Goal: Check status: Check status

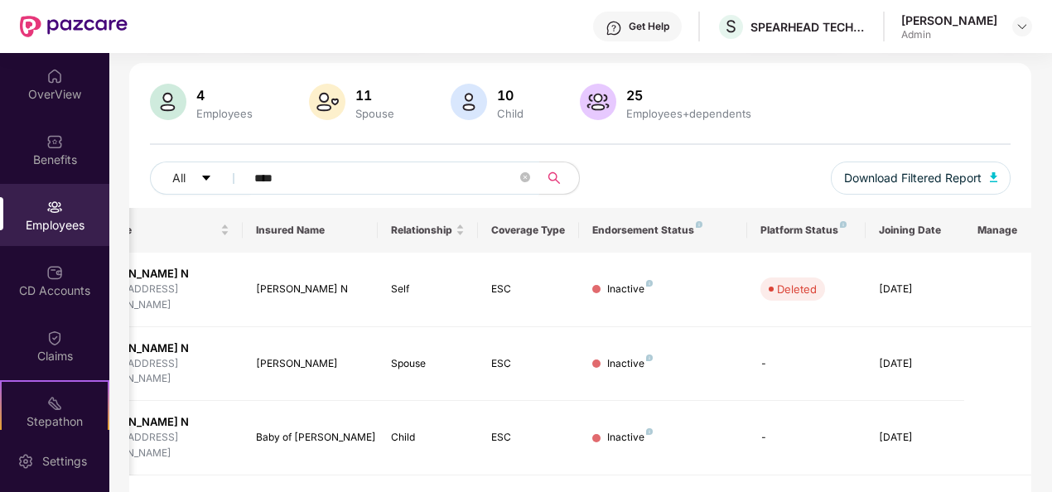
scroll to position [89, 0]
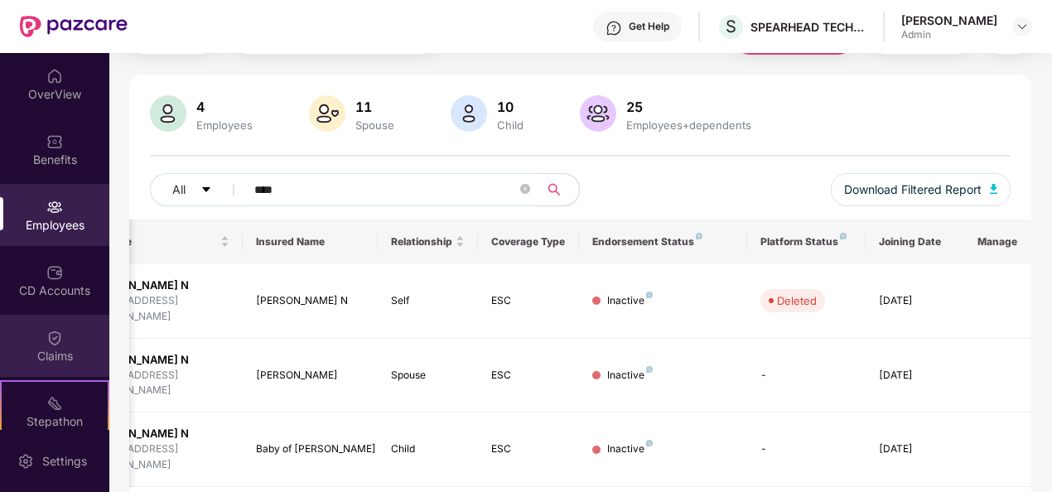
click at [65, 343] on div "Claims" at bounding box center [54, 346] width 109 height 62
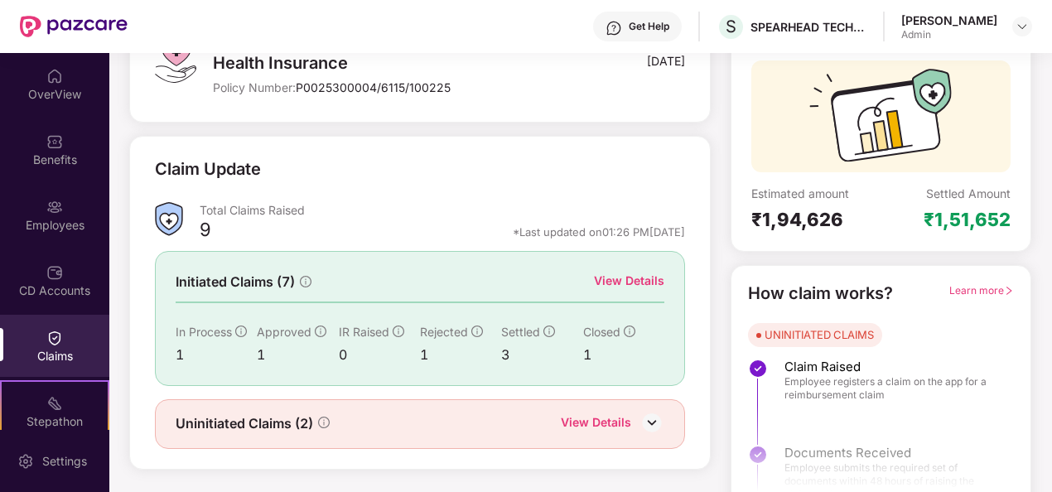
scroll to position [156, 0]
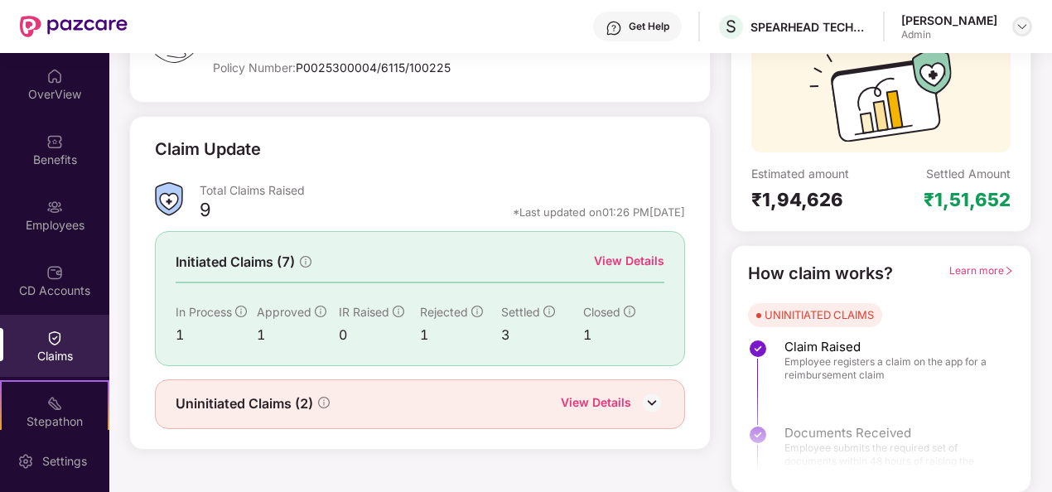
click at [1019, 22] on img at bounding box center [1021, 26] width 13 height 13
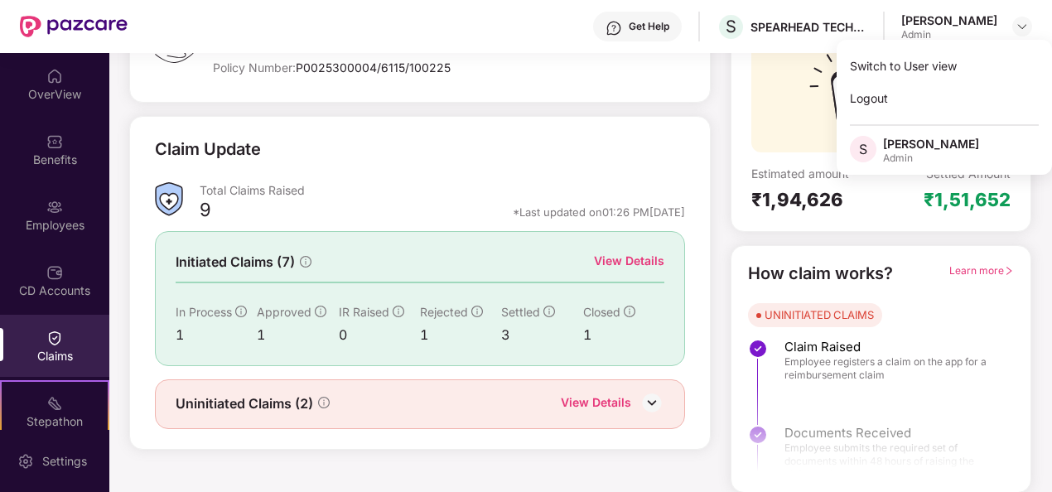
click at [638, 86] on div "Policy Name Health Insurance Policy Number: P0025300004/6115/100225 Policy Expi…" at bounding box center [419, 46] width 581 height 113
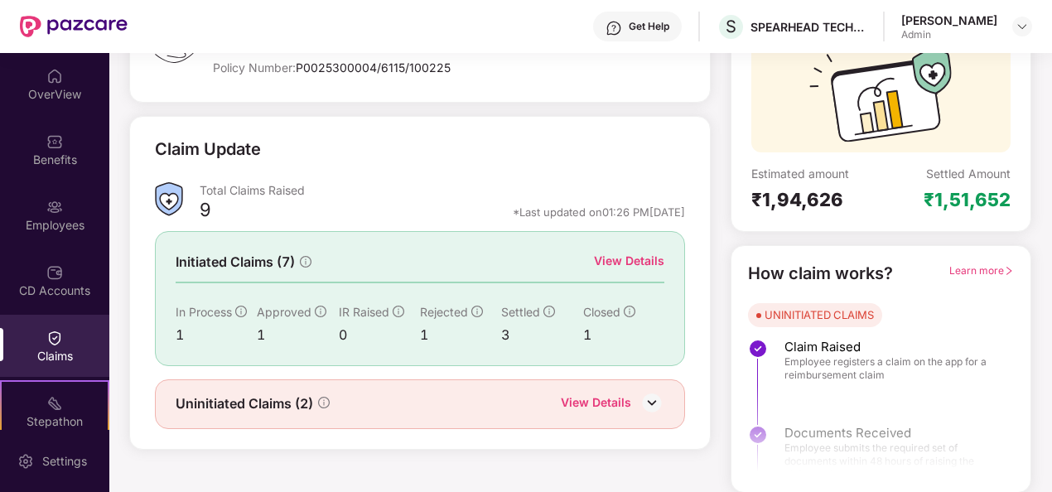
scroll to position [0, 0]
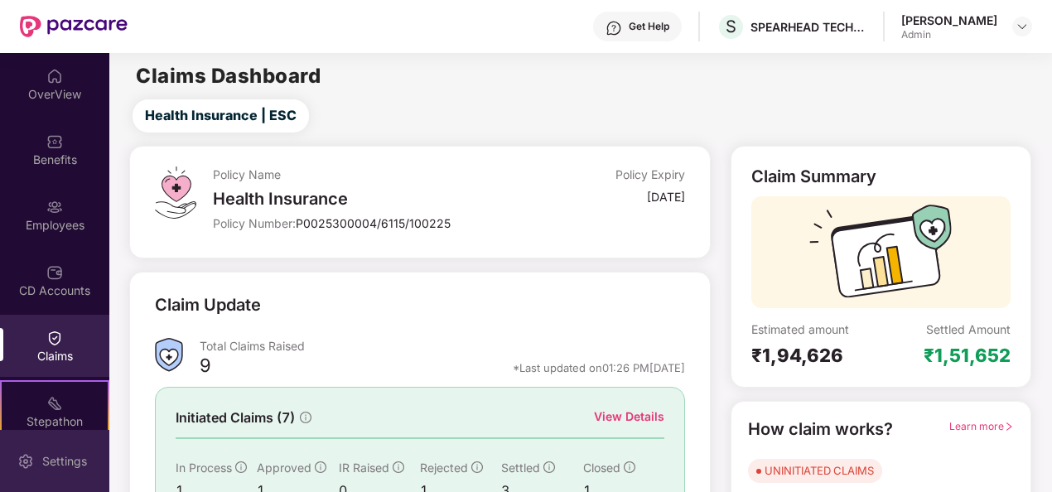
click at [61, 465] on div "Settings" at bounding box center [64, 461] width 55 height 17
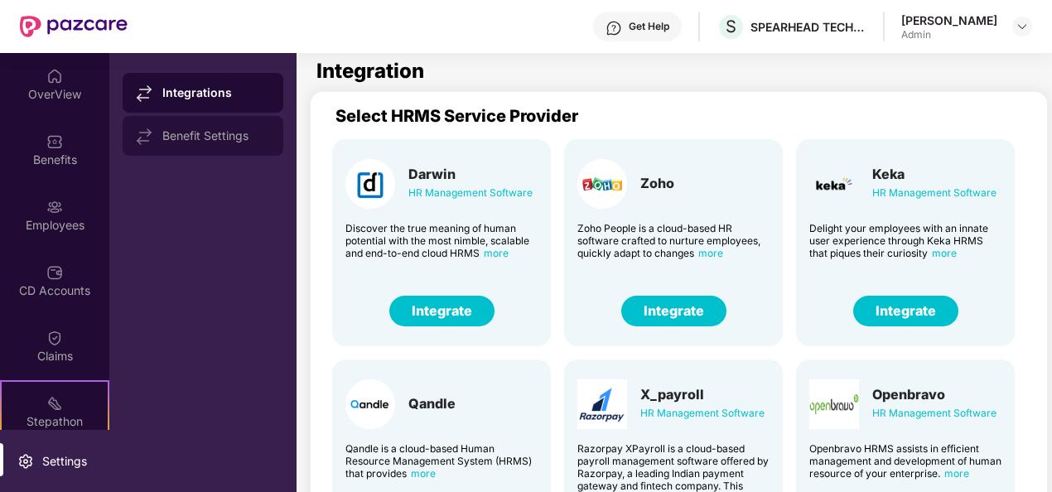
click at [257, 136] on div "Benefit Settings" at bounding box center [216, 135] width 108 height 13
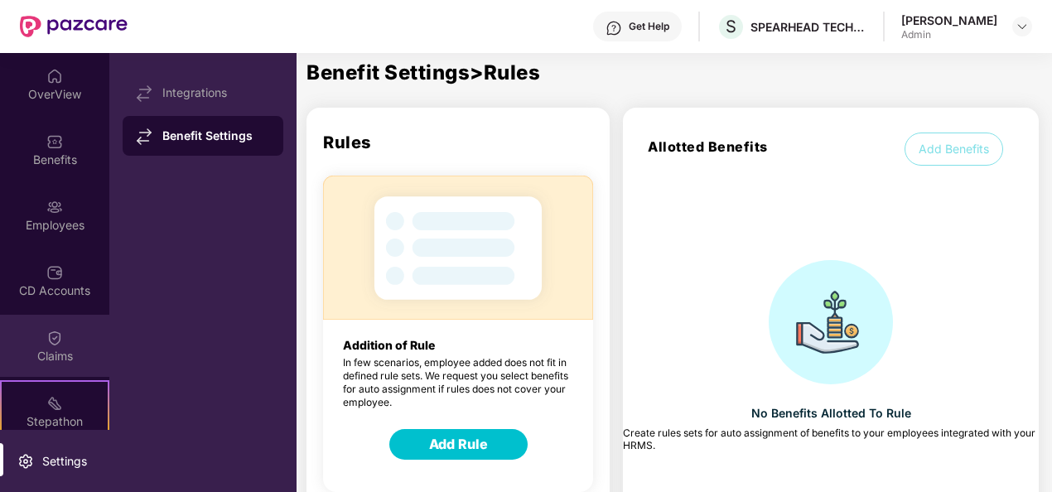
click at [77, 336] on div "Claims" at bounding box center [54, 346] width 109 height 62
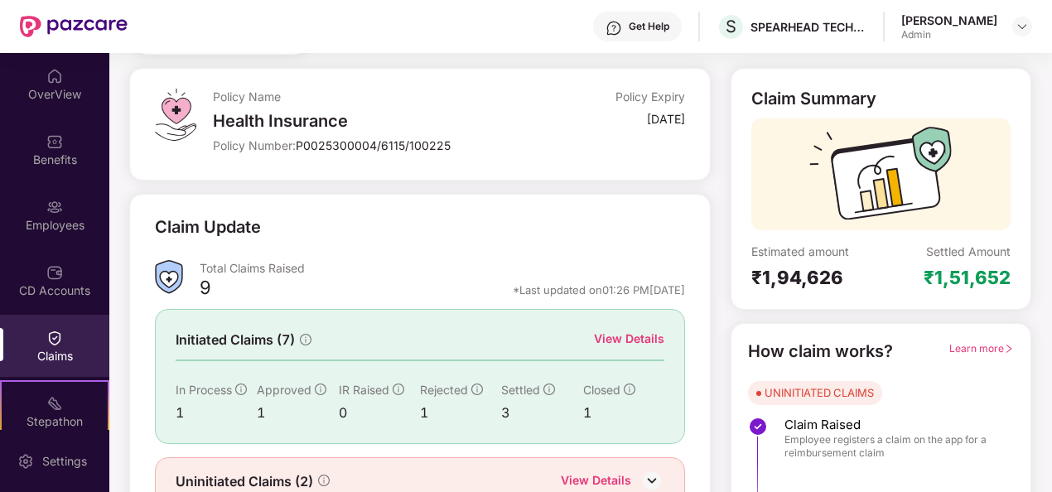
scroll to position [156, 0]
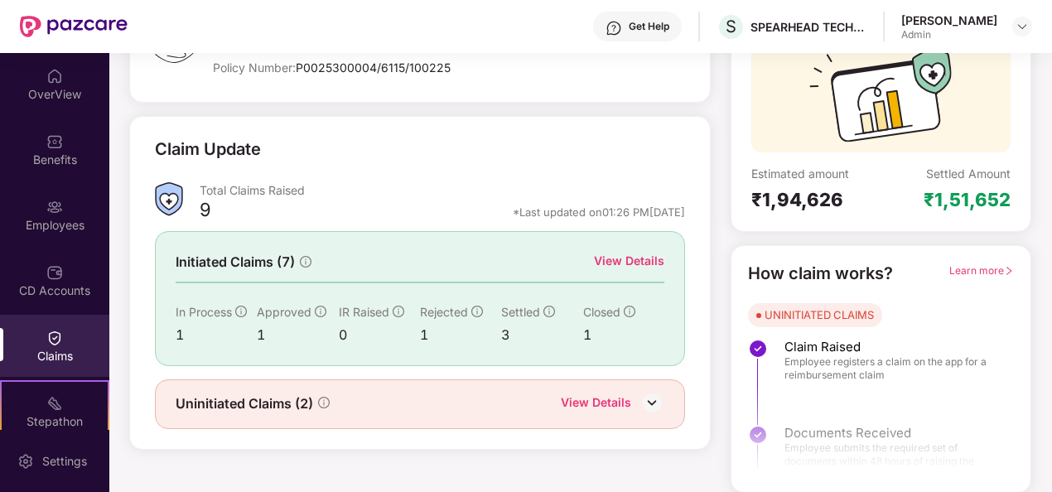
click at [622, 258] on div "View Details" at bounding box center [629, 261] width 70 height 18
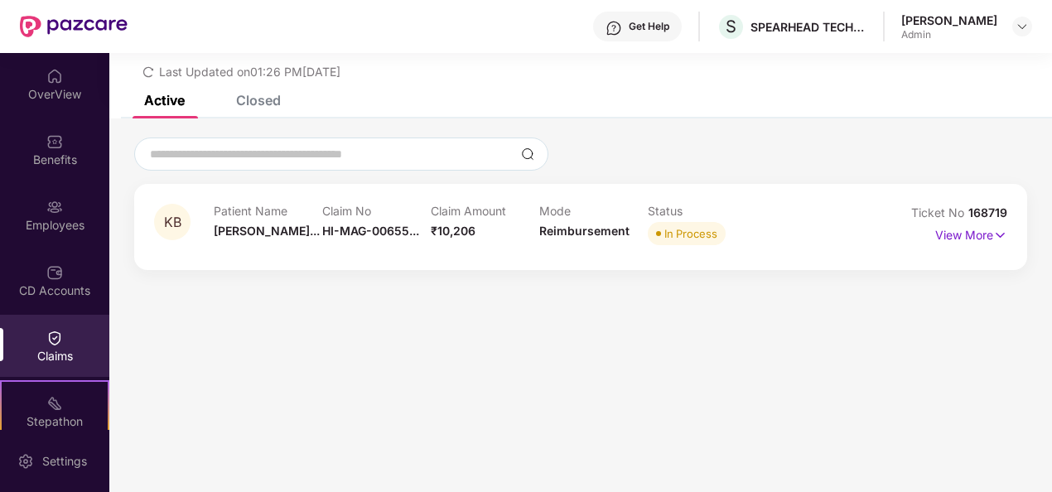
scroll to position [53, 0]
click at [973, 240] on p "View More" at bounding box center [971, 233] width 72 height 22
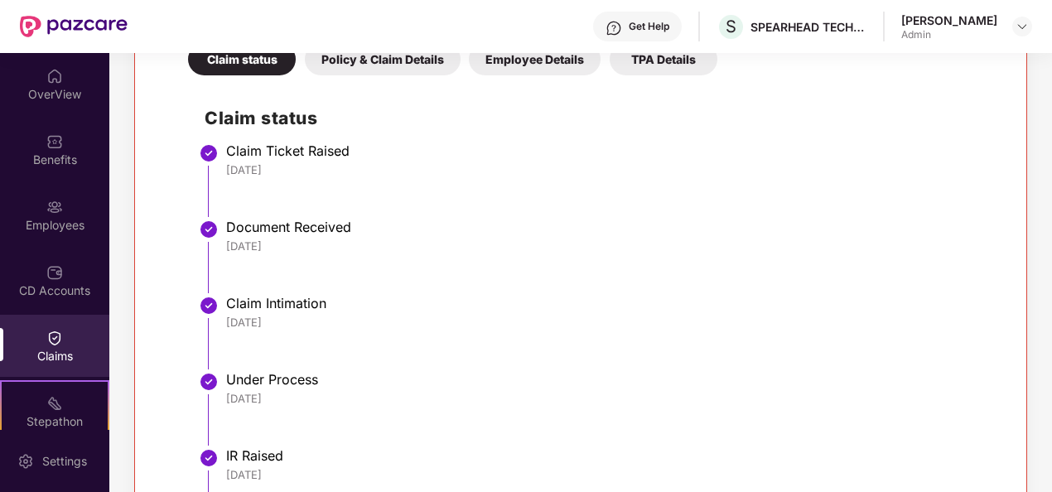
scroll to position [306, 0]
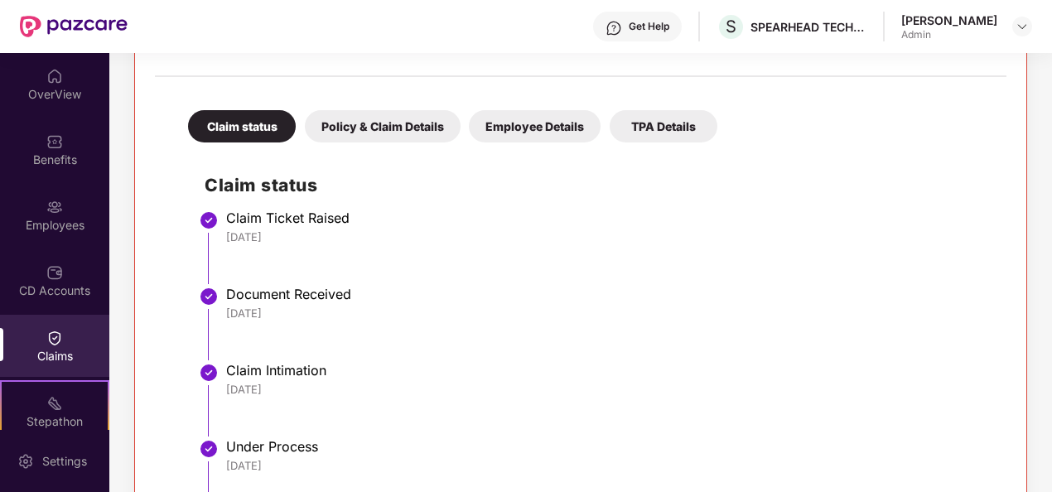
click at [561, 131] on div "Employee Details" at bounding box center [535, 126] width 132 height 32
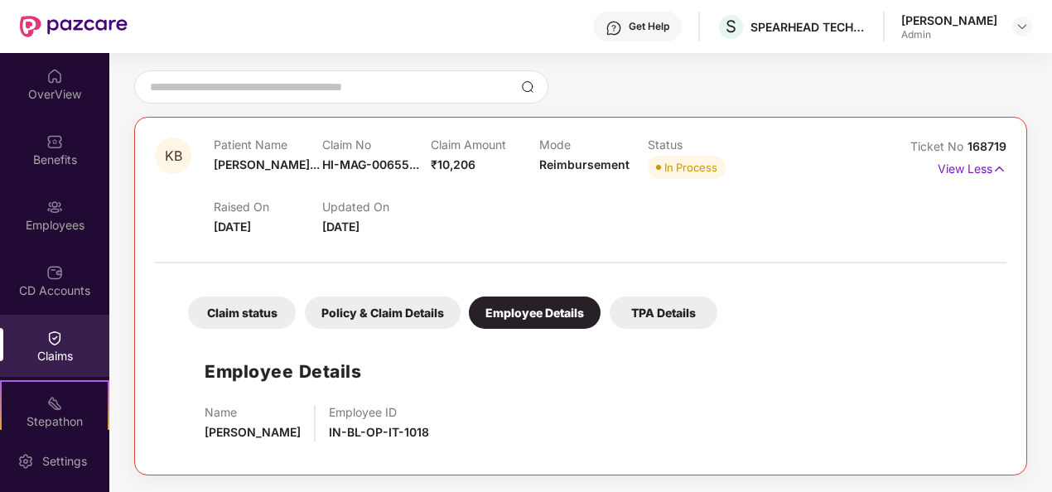
scroll to position [119, 0]
click at [654, 311] on div "TPA Details" at bounding box center [663, 313] width 108 height 32
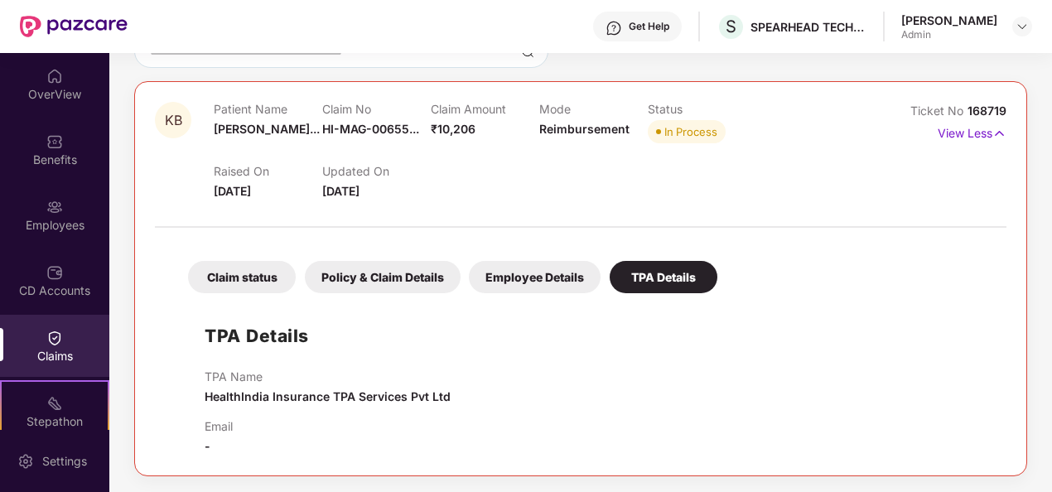
click at [396, 281] on div "Policy & Claim Details" at bounding box center [383, 277] width 156 height 32
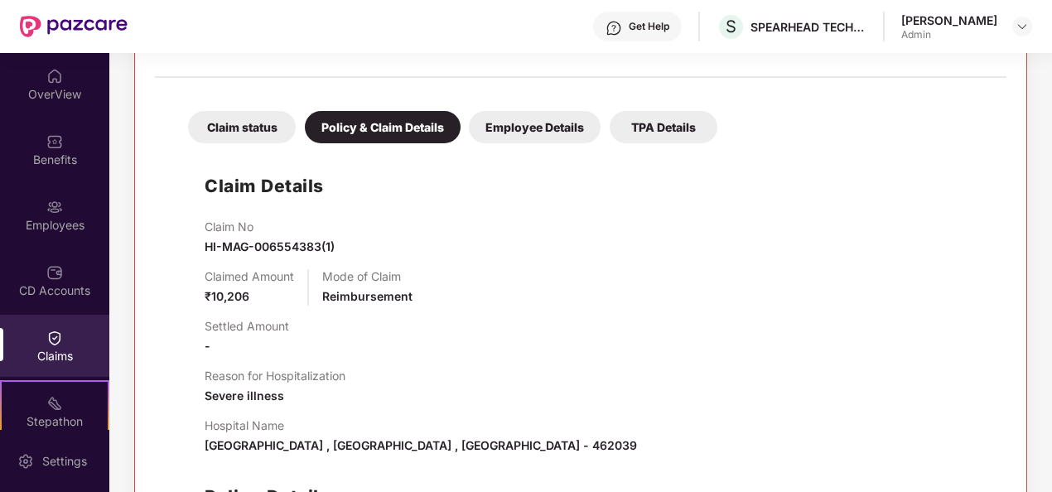
scroll to position [302, 0]
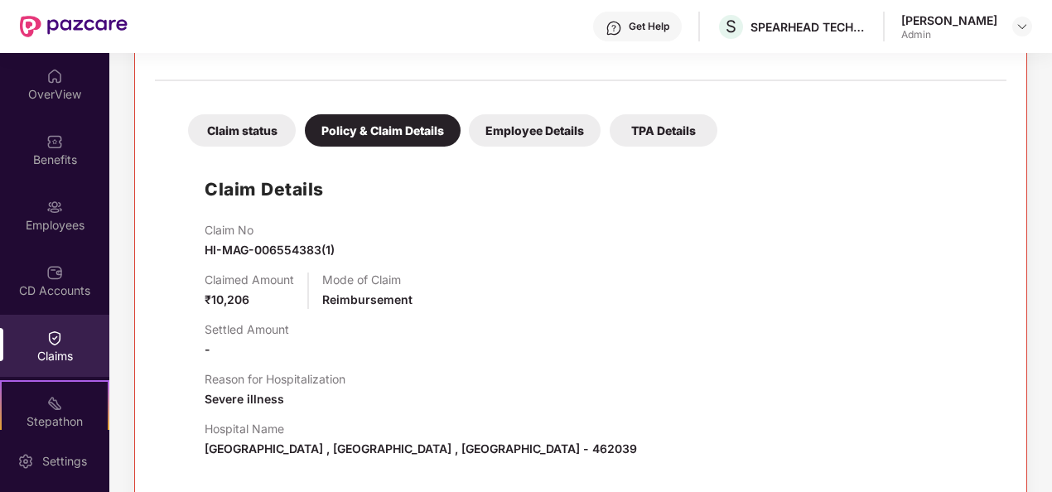
click at [279, 141] on div "Claim status" at bounding box center [242, 130] width 108 height 32
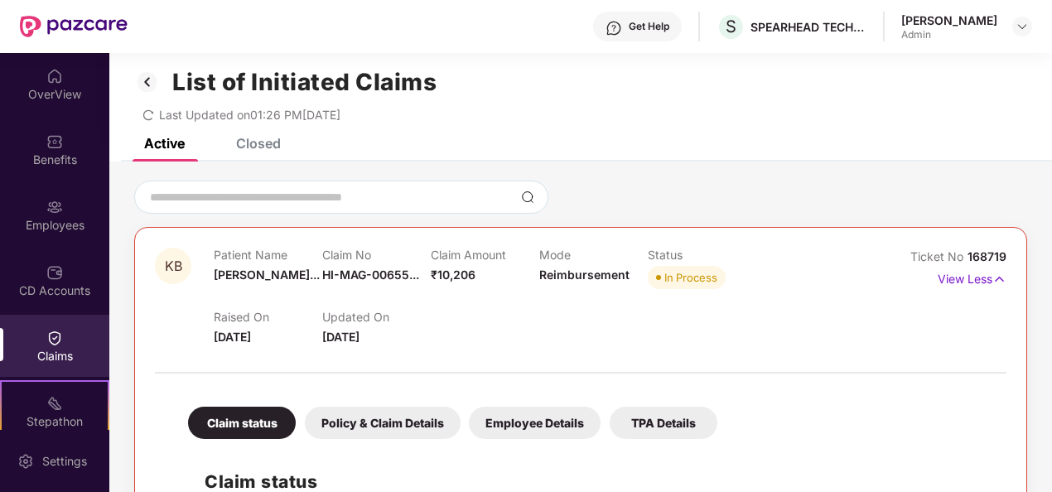
scroll to position [0, 0]
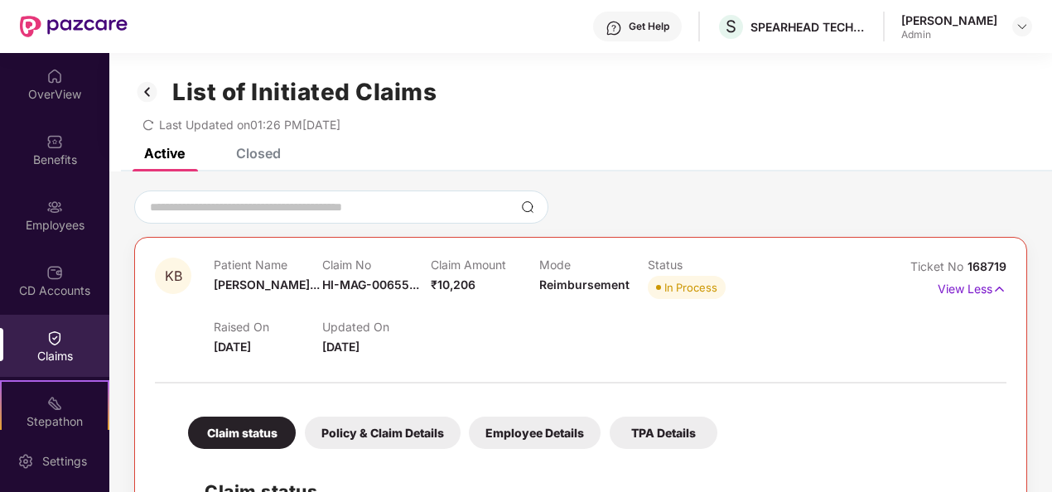
click at [267, 153] on div "Closed" at bounding box center [258, 153] width 45 height 17
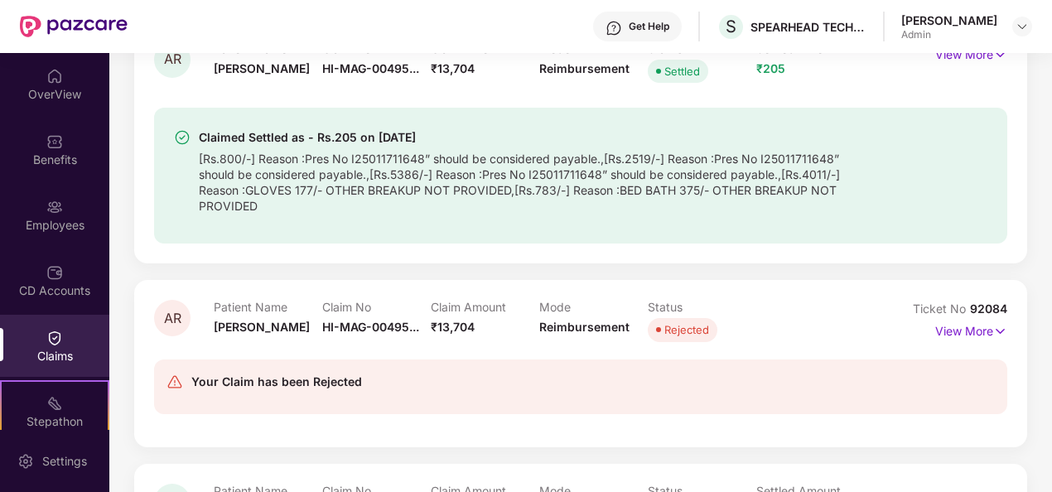
scroll to position [509, 0]
click at [979, 335] on p "View More" at bounding box center [971, 331] width 72 height 22
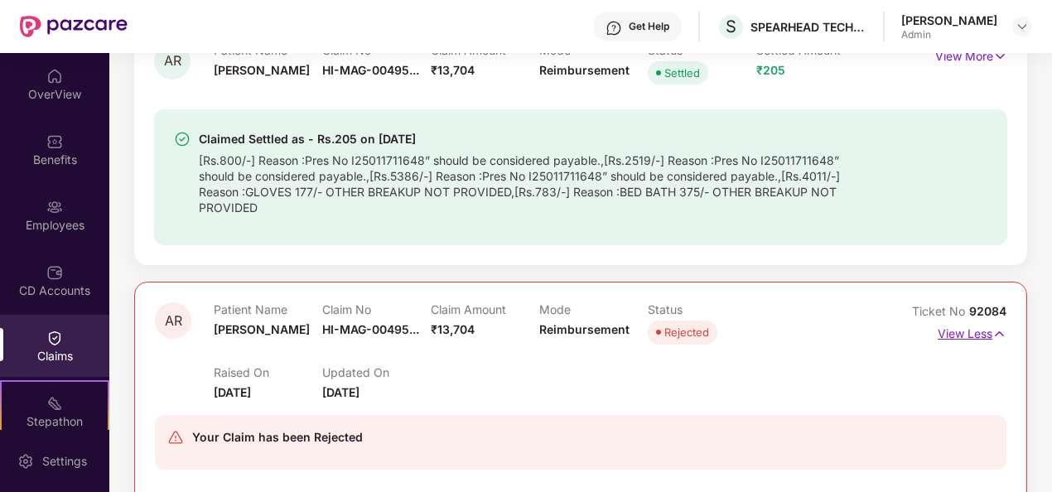
scroll to position [612, 0]
